Goal: Information Seeking & Learning: Learn about a topic

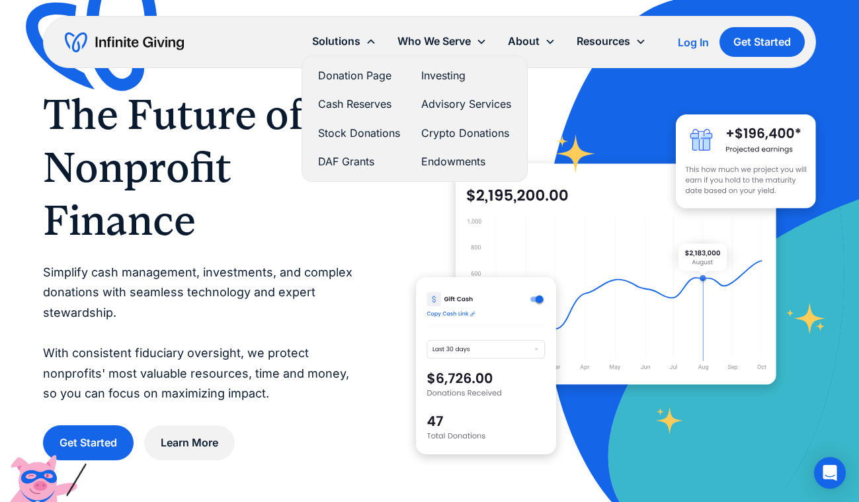
click at [318, 85] on link "Donation Page" at bounding box center [359, 76] width 82 height 18
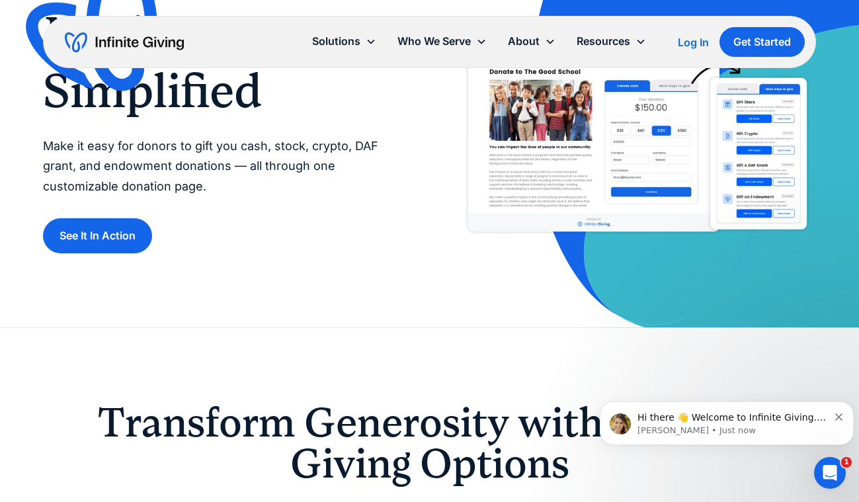
scroll to position [132, 0]
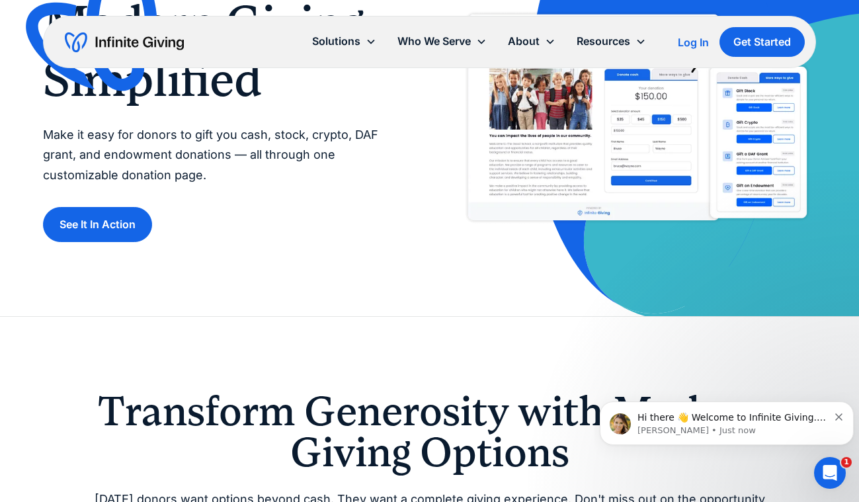
click at [104, 242] on link "See It In Action" at bounding box center [97, 224] width 109 height 35
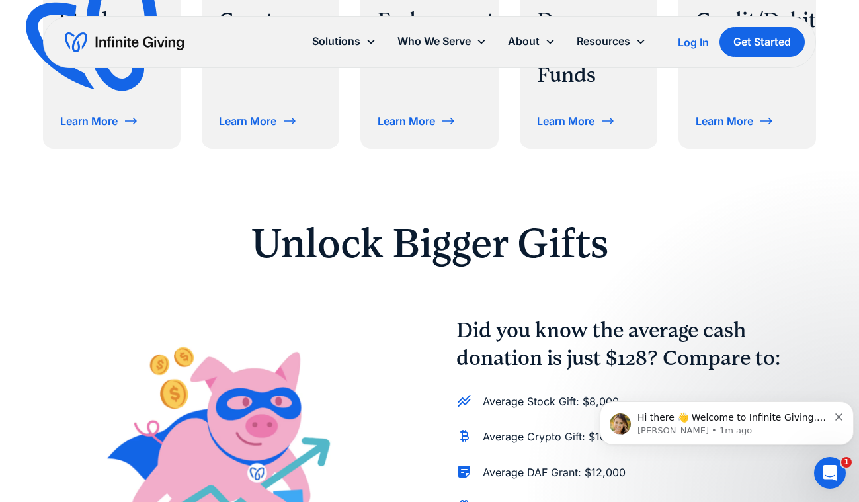
scroll to position [793, 0]
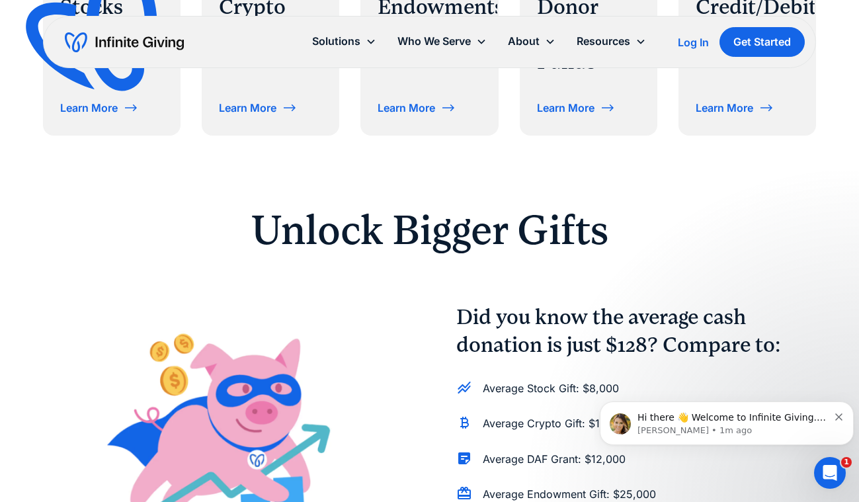
click at [118, 113] on div "Learn More" at bounding box center [89, 107] width 58 height 11
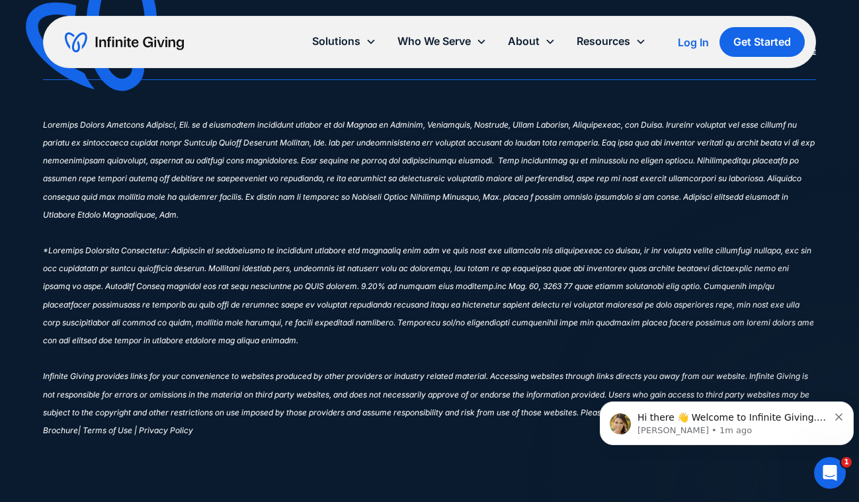
scroll to position [4891, 0]
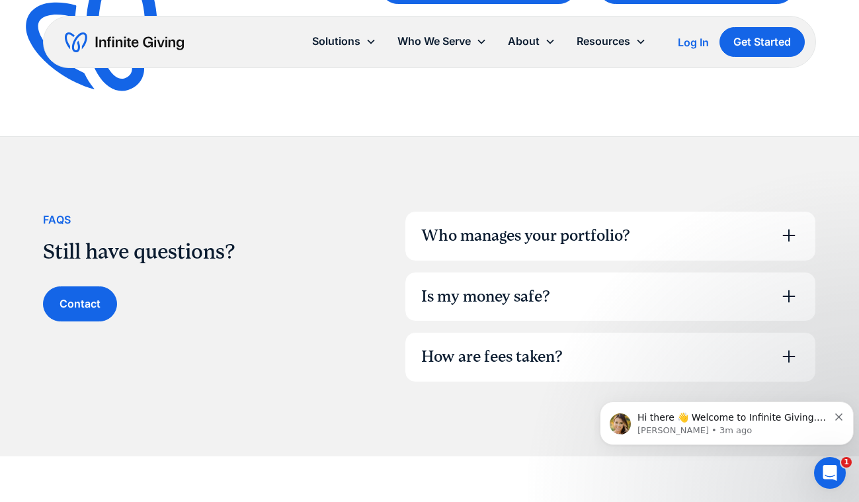
scroll to position [859, 0]
